Goal: Information Seeking & Learning: Learn about a topic

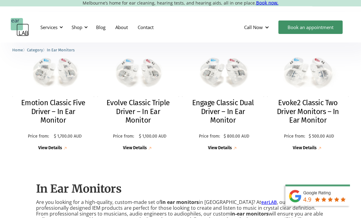
scroll to position [296, 0]
click at [315, 112] on h2 "Evoke2 Classic Two Driver Monitors – In Ear Monitor" at bounding box center [308, 111] width 70 height 26
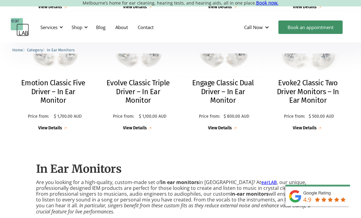
click at [234, 86] on h2 "Engage Classic Dual Driver – In Ear Monitor" at bounding box center [223, 92] width 70 height 26
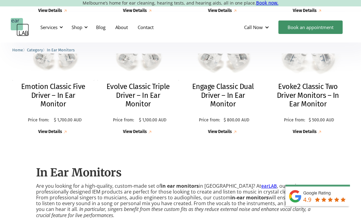
scroll to position [310, 0]
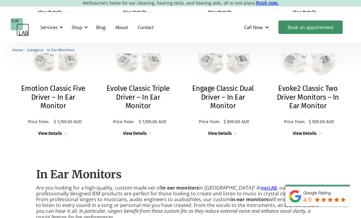
click at [151, 94] on h2 "Evolve Classic Triple Driver – In Ear Monitor" at bounding box center [138, 97] width 70 height 26
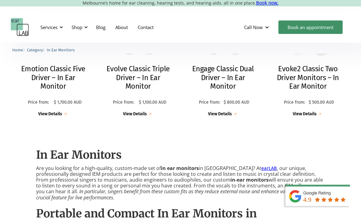
click at [64, 80] on h2 "Emotion Classic Five Driver – In Ear Monitor" at bounding box center [53, 77] width 70 height 26
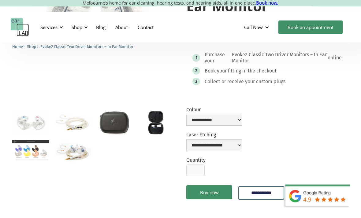
scroll to position [113, 0]
click at [32, 152] on img "open lightbox" at bounding box center [30, 150] width 37 height 20
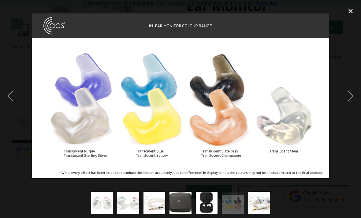
click at [348, 11] on div "close lightbox" at bounding box center [350, 10] width 21 height 13
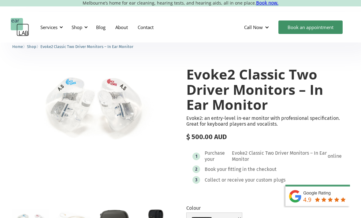
scroll to position [37, 0]
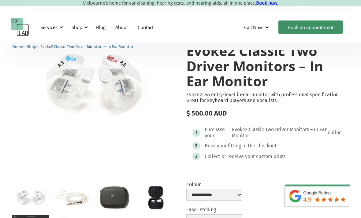
click at [74, 197] on img "open lightbox" at bounding box center [72, 197] width 37 height 23
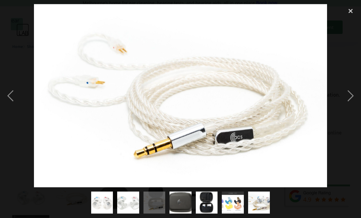
scroll to position [38, 0]
click at [121, 213] on img "show item 2 of 7" at bounding box center [128, 203] width 34 height 22
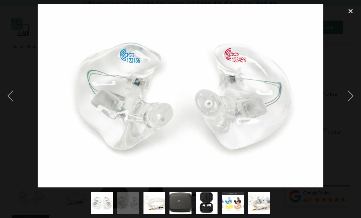
click at [154, 213] on img "show item 3 of 7" at bounding box center [154, 203] width 35 height 22
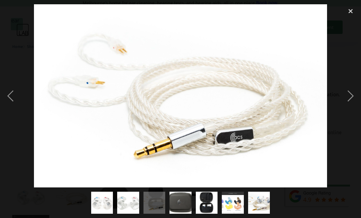
click at [181, 213] on img "show item 4 of 7" at bounding box center [180, 203] width 33 height 22
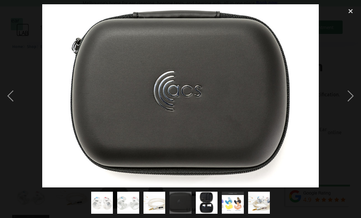
click at [213, 213] on img "show item 5 of 7" at bounding box center [206, 203] width 33 height 22
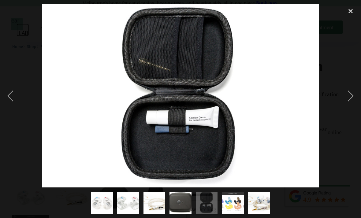
click at [239, 213] on img "show item 6 of 7" at bounding box center [232, 203] width 39 height 22
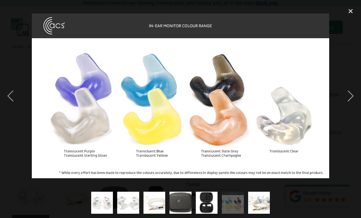
click at [270, 213] on img "show item 7 of 7" at bounding box center [258, 203] width 35 height 22
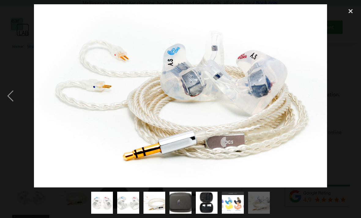
click at [348, 10] on div "close lightbox" at bounding box center [350, 10] width 21 height 13
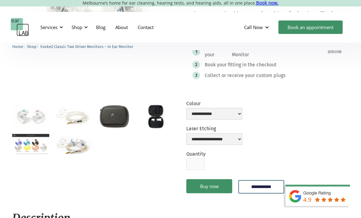
scroll to position [121, 0]
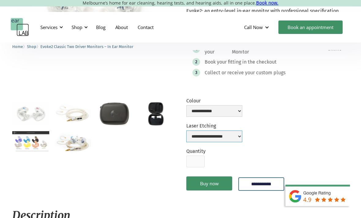
click at [242, 135] on select "**********" at bounding box center [214, 136] width 56 height 12
select select "**********"
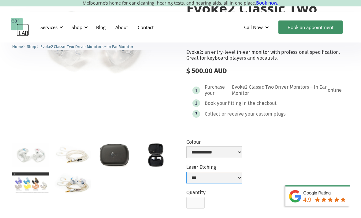
scroll to position [82, 0]
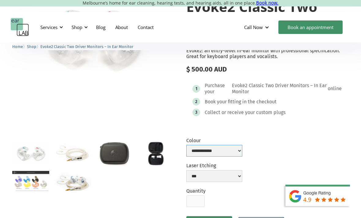
click at [235, 153] on select "**********" at bounding box center [214, 151] width 56 height 12
select select "**********"
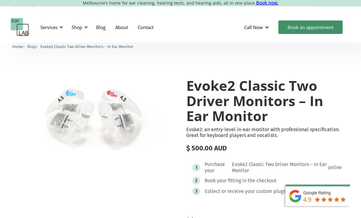
scroll to position [0, 0]
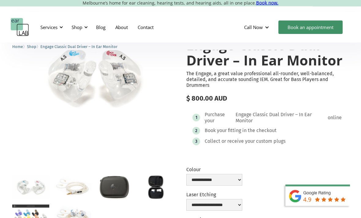
scroll to position [43, 0]
click at [77, 216] on img "open lightbox" at bounding box center [72, 215] width 37 height 23
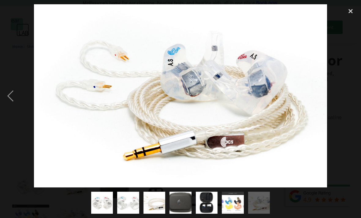
click at [12, 103] on div "previous image" at bounding box center [10, 95] width 21 height 183
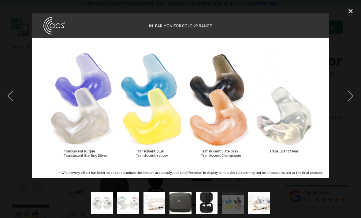
click at [16, 105] on div "previous image" at bounding box center [10, 95] width 21 height 183
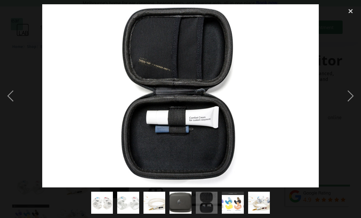
click at [20, 107] on div "previous image" at bounding box center [10, 95] width 21 height 183
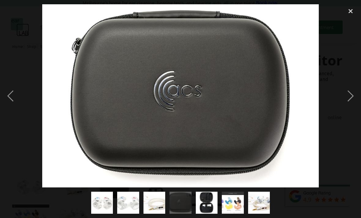
click at [22, 106] on div at bounding box center [180, 95] width 361 height 183
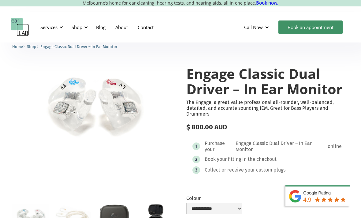
scroll to position [0, 0]
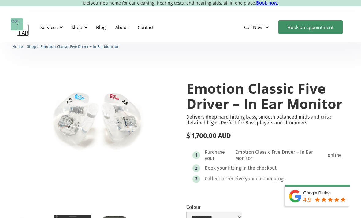
click at [85, 29] on div at bounding box center [86, 27] width 4 height 4
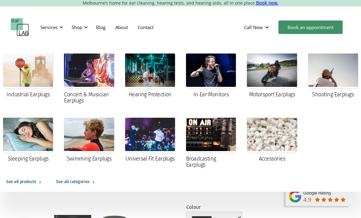
click at [96, 82] on div at bounding box center [89, 70] width 50 height 37
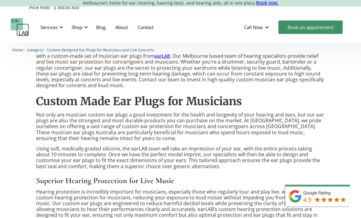
scroll to position [428, 0]
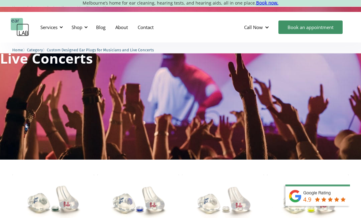
click at [82, 28] on div "Shop" at bounding box center [77, 27] width 11 height 6
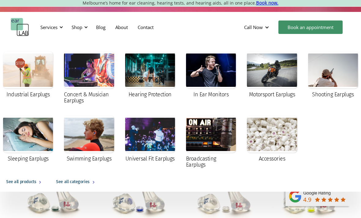
click at [333, 68] on div at bounding box center [333, 70] width 50 height 37
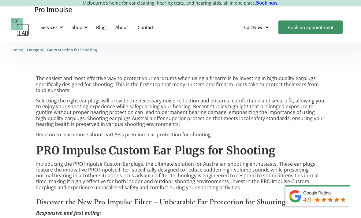
scroll to position [264, 0]
click at [81, 28] on div "Shop" at bounding box center [77, 27] width 11 height 6
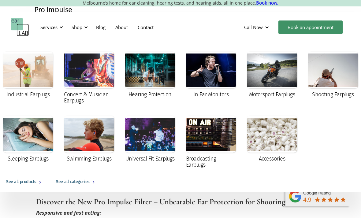
click at [201, 71] on div at bounding box center [211, 70] width 50 height 37
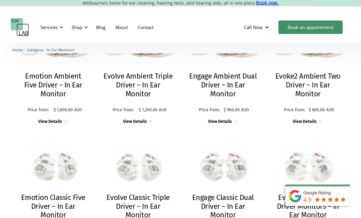
scroll to position [201, 0]
click at [314, 88] on h2 "Evoke2 Ambient Two Driver – In Ear Monitor" at bounding box center [308, 85] width 70 height 26
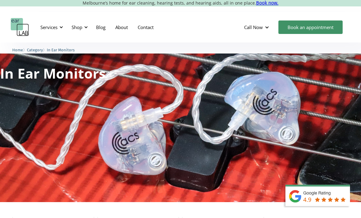
scroll to position [221, 0]
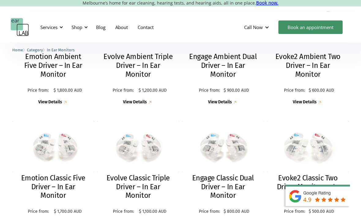
click at [226, 74] on h2 "Engage Ambient Dual Driver – In Ear Monitor" at bounding box center [223, 65] width 70 height 26
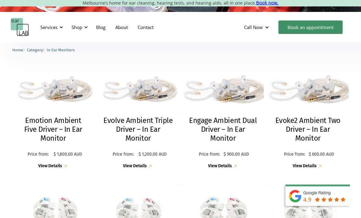
scroll to position [156, 0]
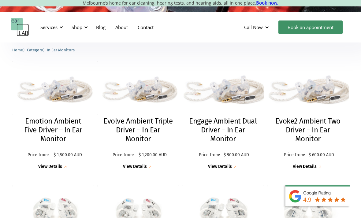
click at [323, 123] on h2 "Evoke2 Ambient Two Driver – In Ear Monitor" at bounding box center [308, 130] width 70 height 26
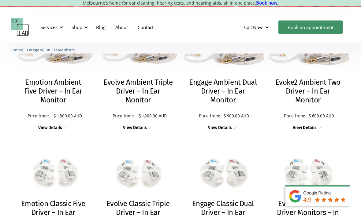
scroll to position [194, 0]
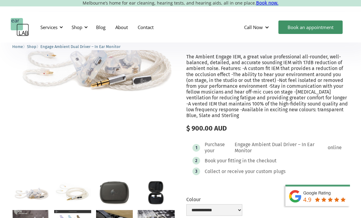
scroll to position [58, 0]
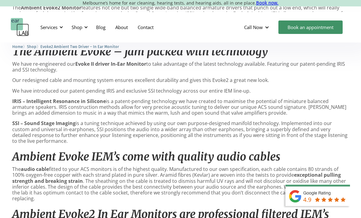
scroll to position [353, 0]
